Goal: Task Accomplishment & Management: Use online tool/utility

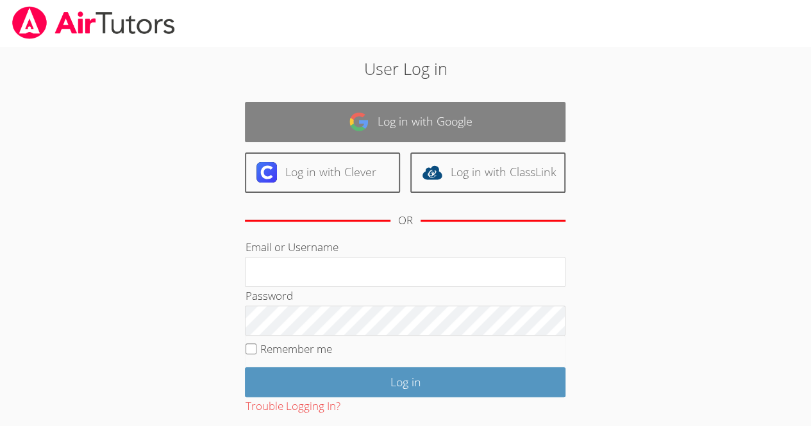
click at [550, 120] on link "Log in with Google" at bounding box center [405, 122] width 320 height 40
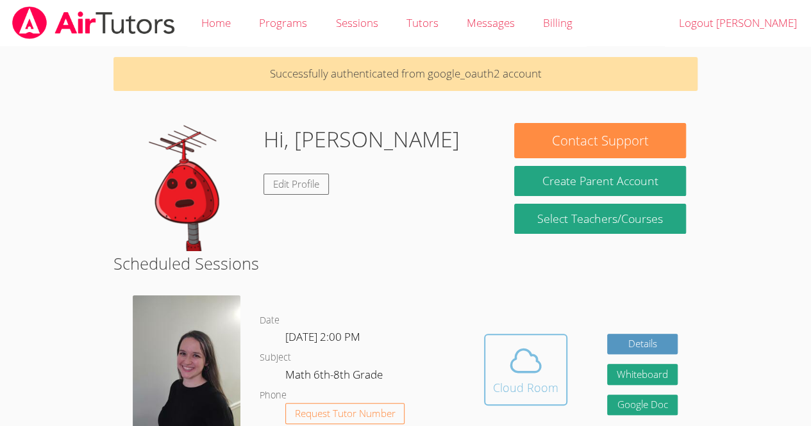
click at [508, 366] on icon at bounding box center [525, 361] width 36 height 36
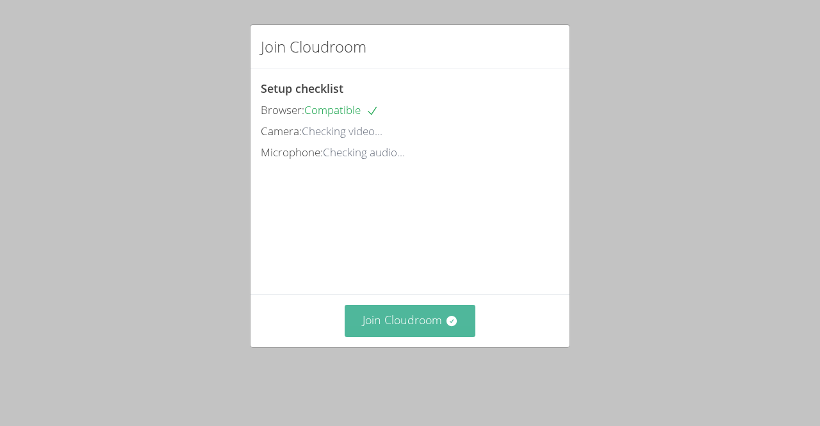
click at [391, 336] on button "Join Cloudroom" at bounding box center [410, 320] width 131 height 31
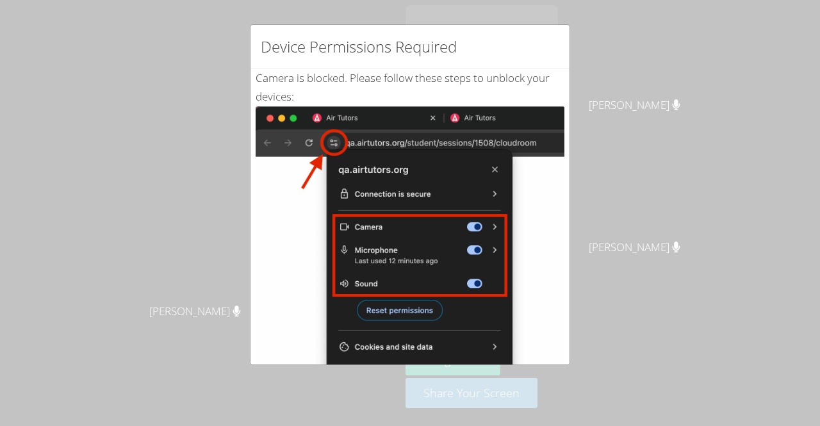
click at [206, 265] on div "Device Permissions Required Camera is blocked . Please follow these steps to un…" at bounding box center [410, 213] width 820 height 426
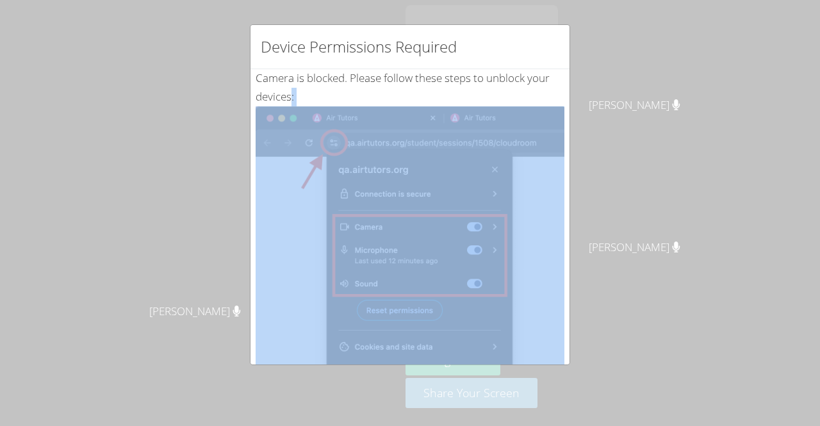
drag, startPoint x: 206, startPoint y: 265, endPoint x: 584, endPoint y: 90, distance: 416.6
click at [584, 90] on div "Device Permissions Required Camera is blocked . Please follow these steps to un…" at bounding box center [410, 213] width 820 height 426
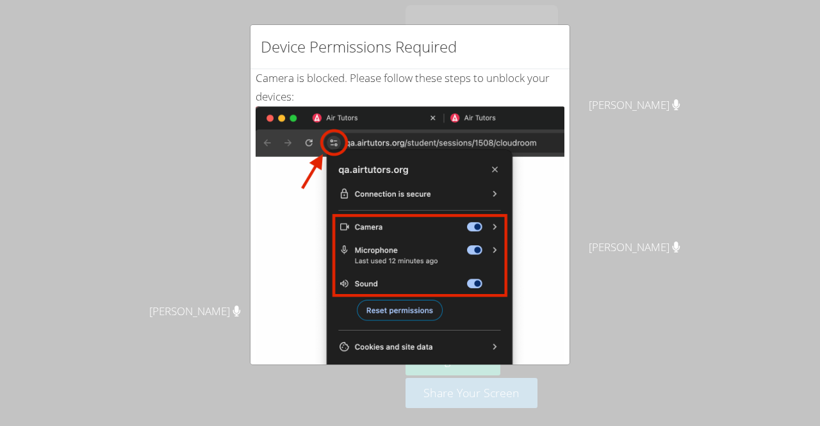
click at [452, 57] on h2 "Device Permissions Required" at bounding box center [359, 46] width 196 height 23
click at [552, 57] on div "Device Permissions Required" at bounding box center [410, 47] width 319 height 44
click at [449, 51] on h2 "Device Permissions Required" at bounding box center [359, 46] width 196 height 23
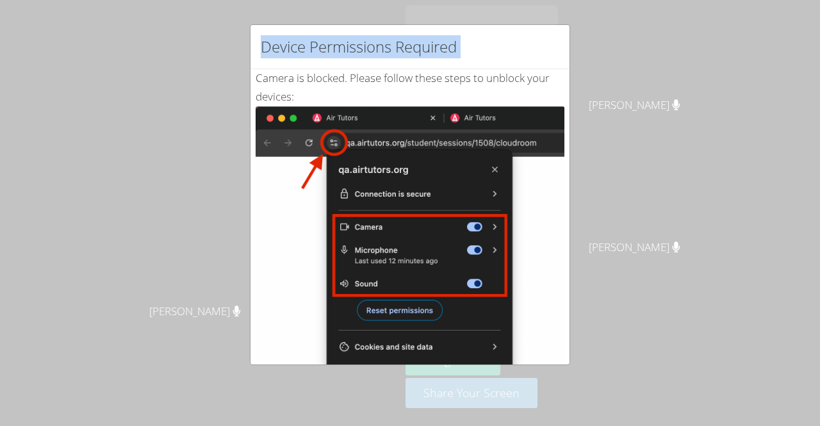
click at [449, 51] on h2 "Device Permissions Required" at bounding box center [359, 46] width 196 height 23
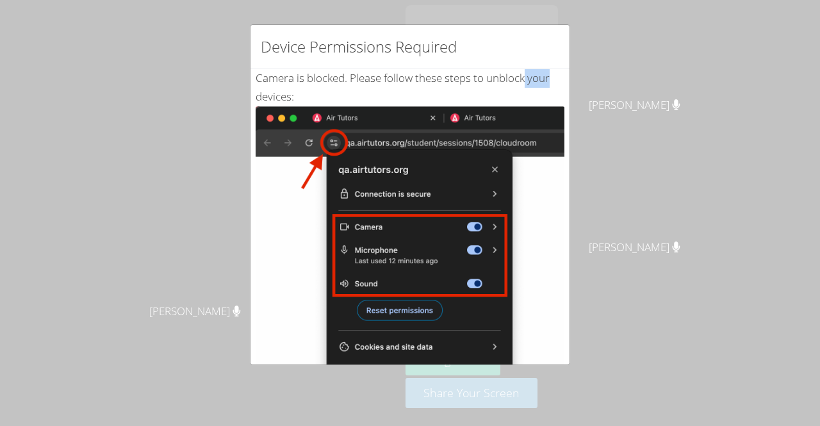
drag, startPoint x: 524, startPoint y: 83, endPoint x: 567, endPoint y: 78, distance: 43.2
click at [567, 78] on div "Device Permissions Required Camera is blocked . Please follow these steps to un…" at bounding box center [410, 194] width 320 height 341
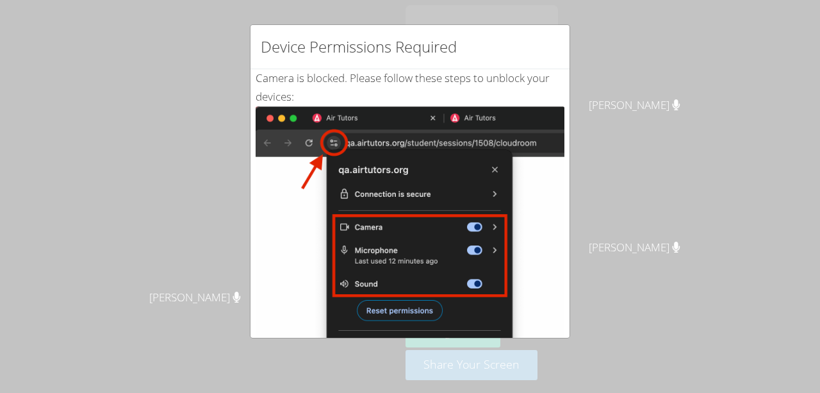
drag, startPoint x: 624, startPoint y: 209, endPoint x: 624, endPoint y: 176, distance: 33.3
click at [624, 176] on div "Device Permissions Required Camera is blocked . Please follow these steps to un…" at bounding box center [410, 196] width 820 height 393
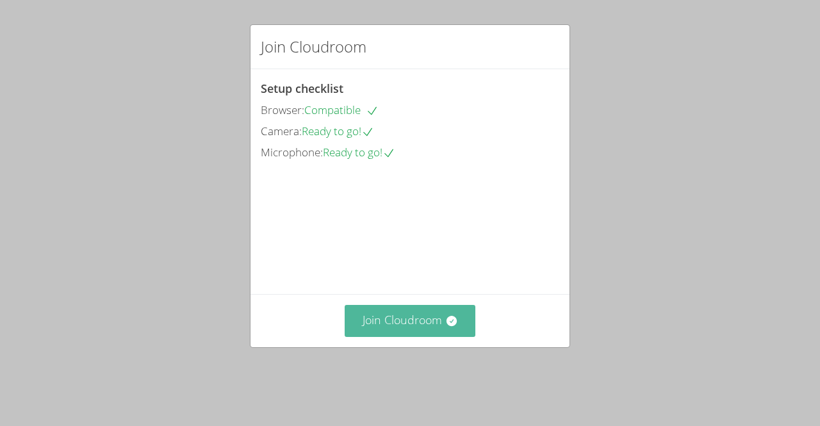
click at [396, 330] on button "Join Cloudroom" at bounding box center [410, 320] width 131 height 31
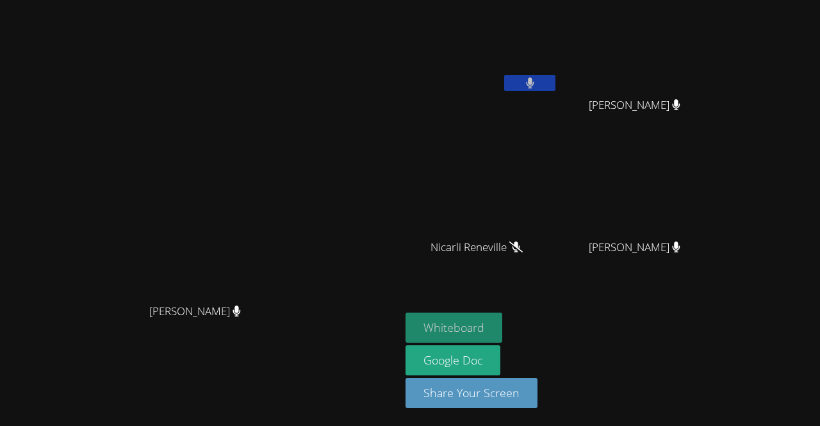
click at [502, 332] on button "Whiteboard" at bounding box center [454, 328] width 97 height 30
click at [558, 56] on video at bounding box center [482, 48] width 153 height 86
click at [558, 60] on video at bounding box center [482, 48] width 153 height 86
click at [556, 79] on button at bounding box center [529, 83] width 51 height 16
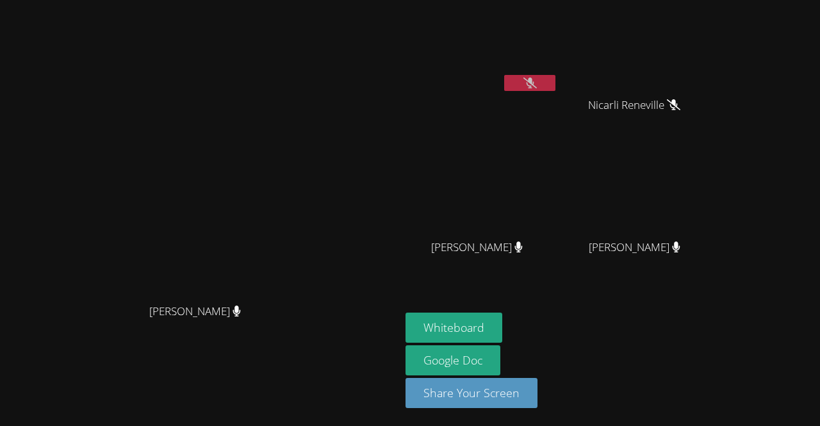
click at [558, 72] on video at bounding box center [482, 48] width 153 height 86
click at [556, 75] on button at bounding box center [529, 83] width 51 height 16
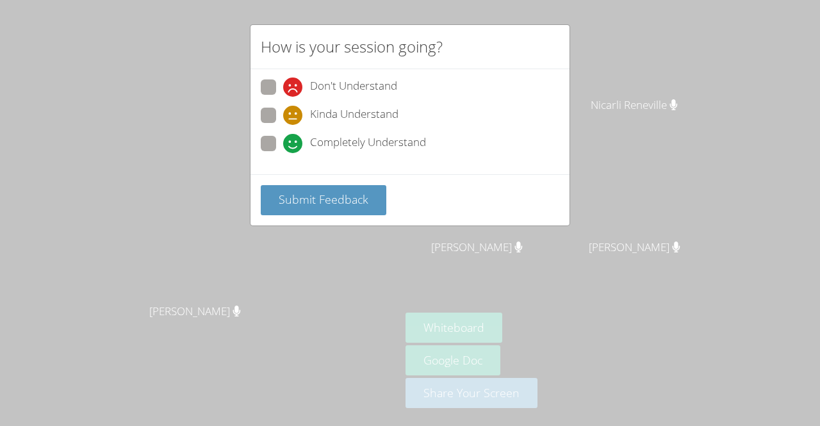
click at [305, 135] on div "Completely Understand" at bounding box center [354, 143] width 143 height 19
click at [294, 136] on input "Completely Understand" at bounding box center [288, 141] width 11 height 11
radio input "true"
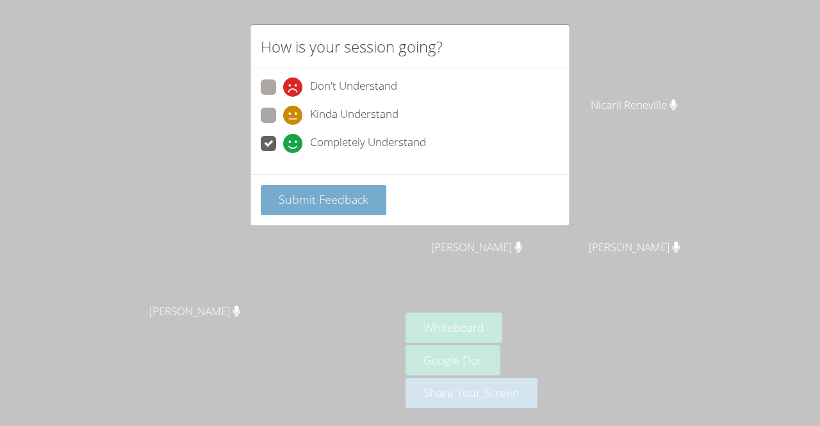
click at [337, 192] on span "Submit Feedback" at bounding box center [324, 199] width 90 height 15
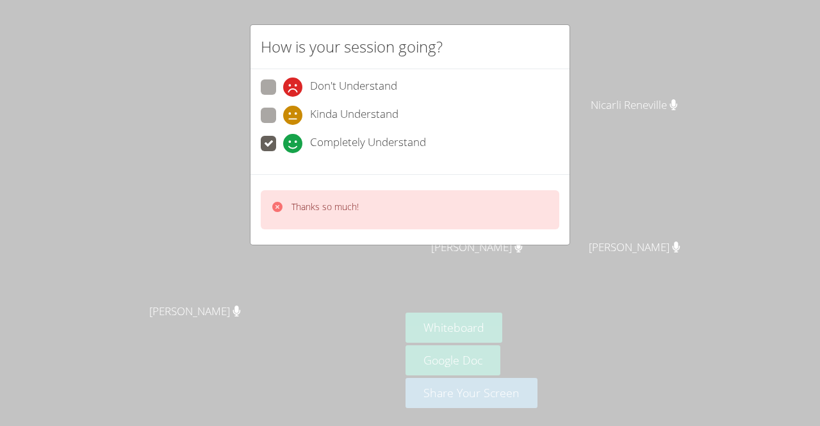
click at [458, 209] on div "Thanks so much!" at bounding box center [410, 209] width 299 height 39
click at [270, 202] on div "Thanks so much!" at bounding box center [410, 209] width 299 height 39
click at [276, 204] on icon at bounding box center [277, 207] width 10 height 10
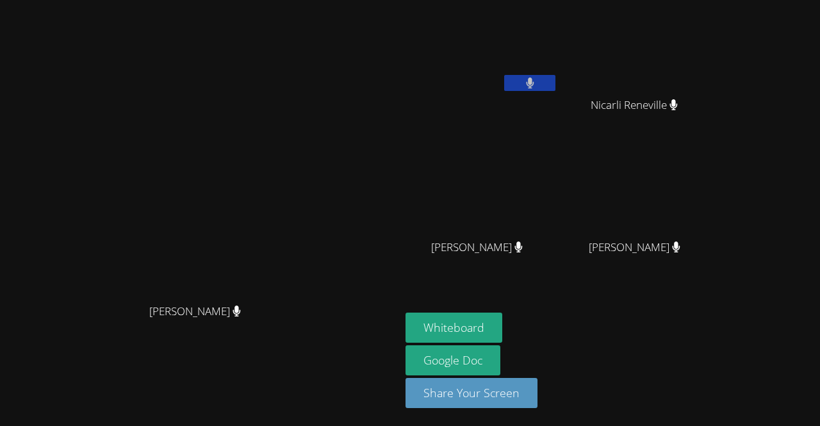
click at [276, 204] on video at bounding box center [200, 188] width 192 height 220
click at [104, 297] on video at bounding box center [200, 188] width 192 height 220
